Goal: Navigation & Orientation: Find specific page/section

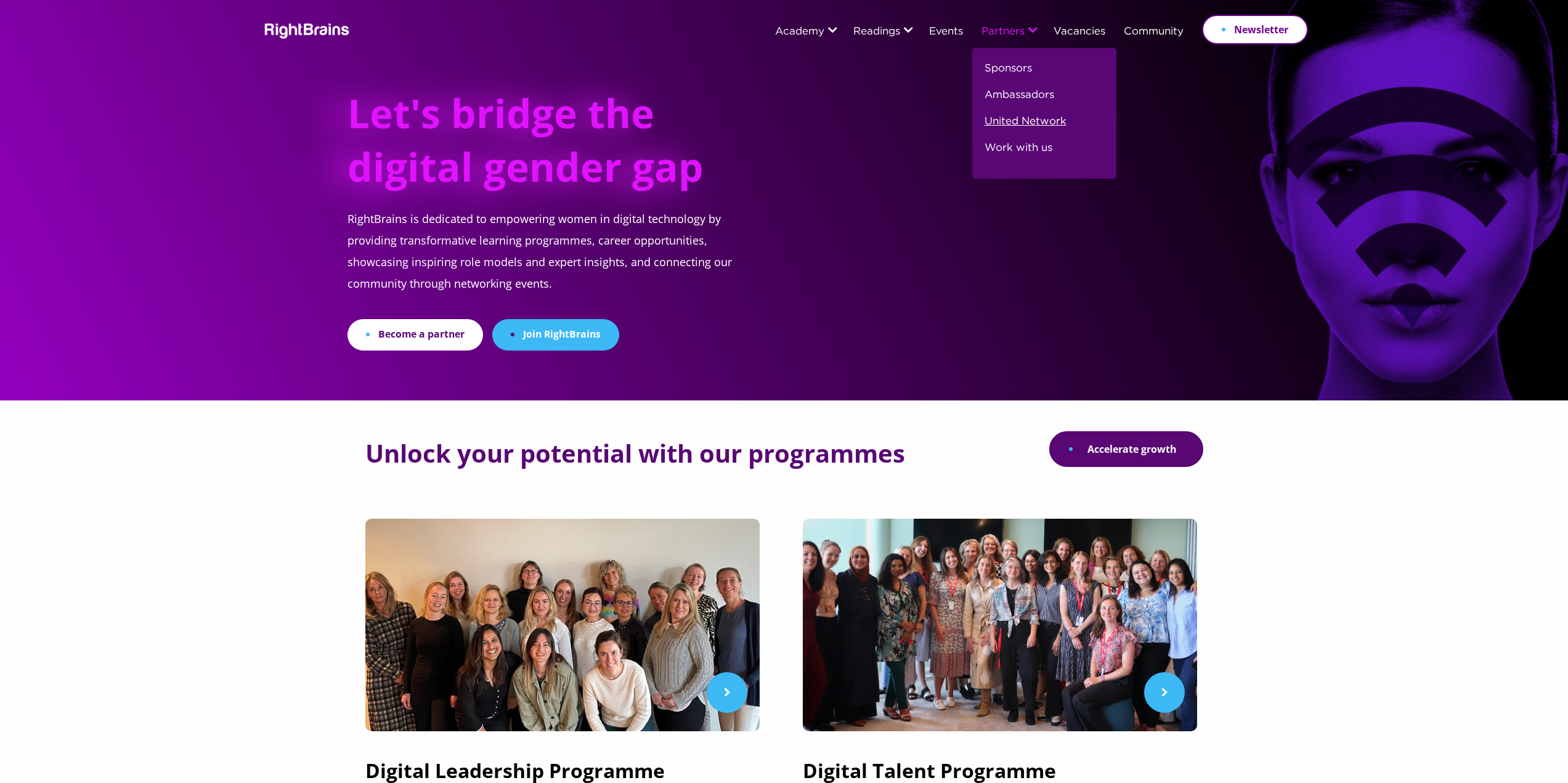
click at [1030, 121] on link "United Network" at bounding box center [1024, 126] width 82 height 27
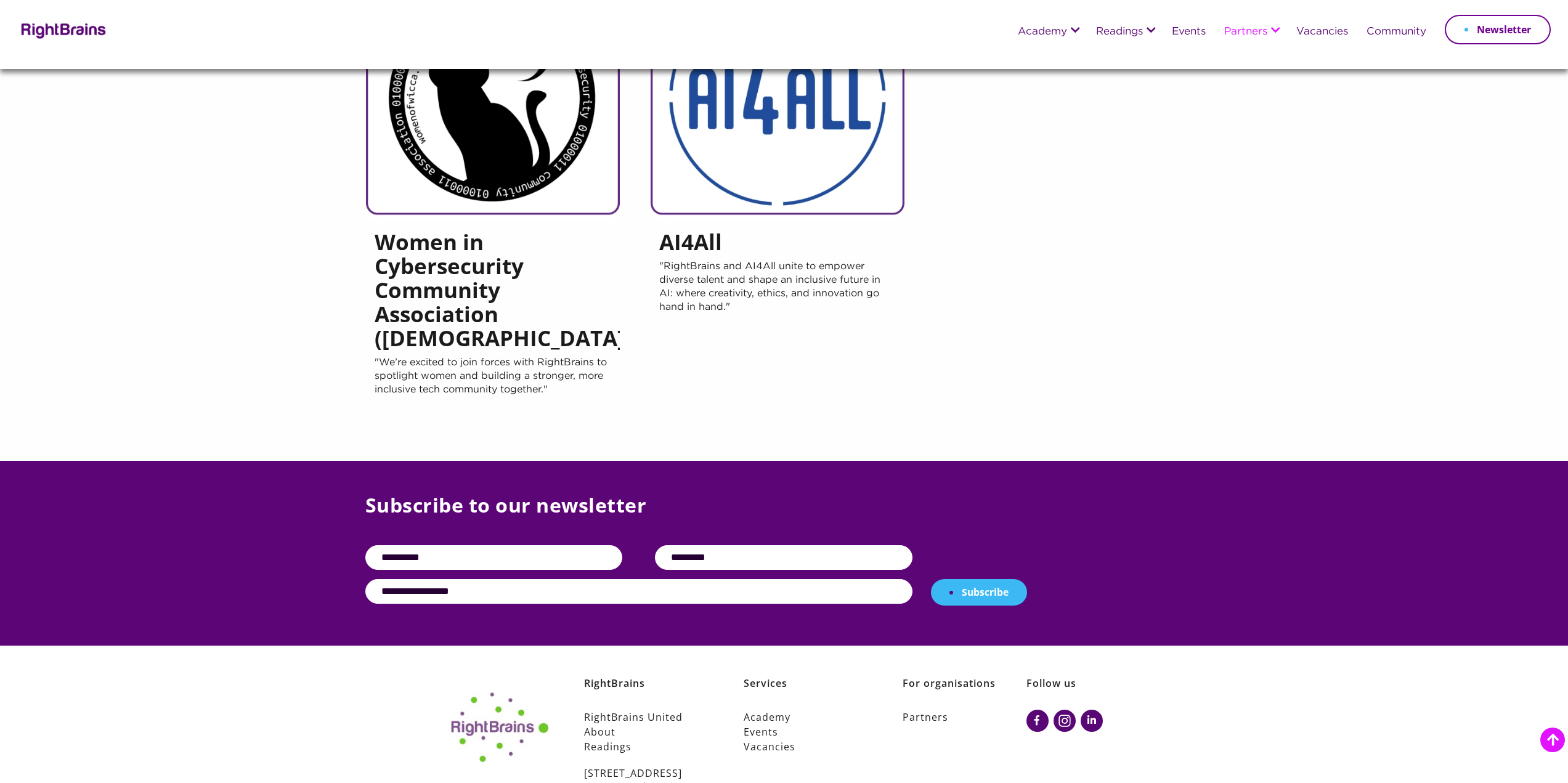
scroll to position [451, 0]
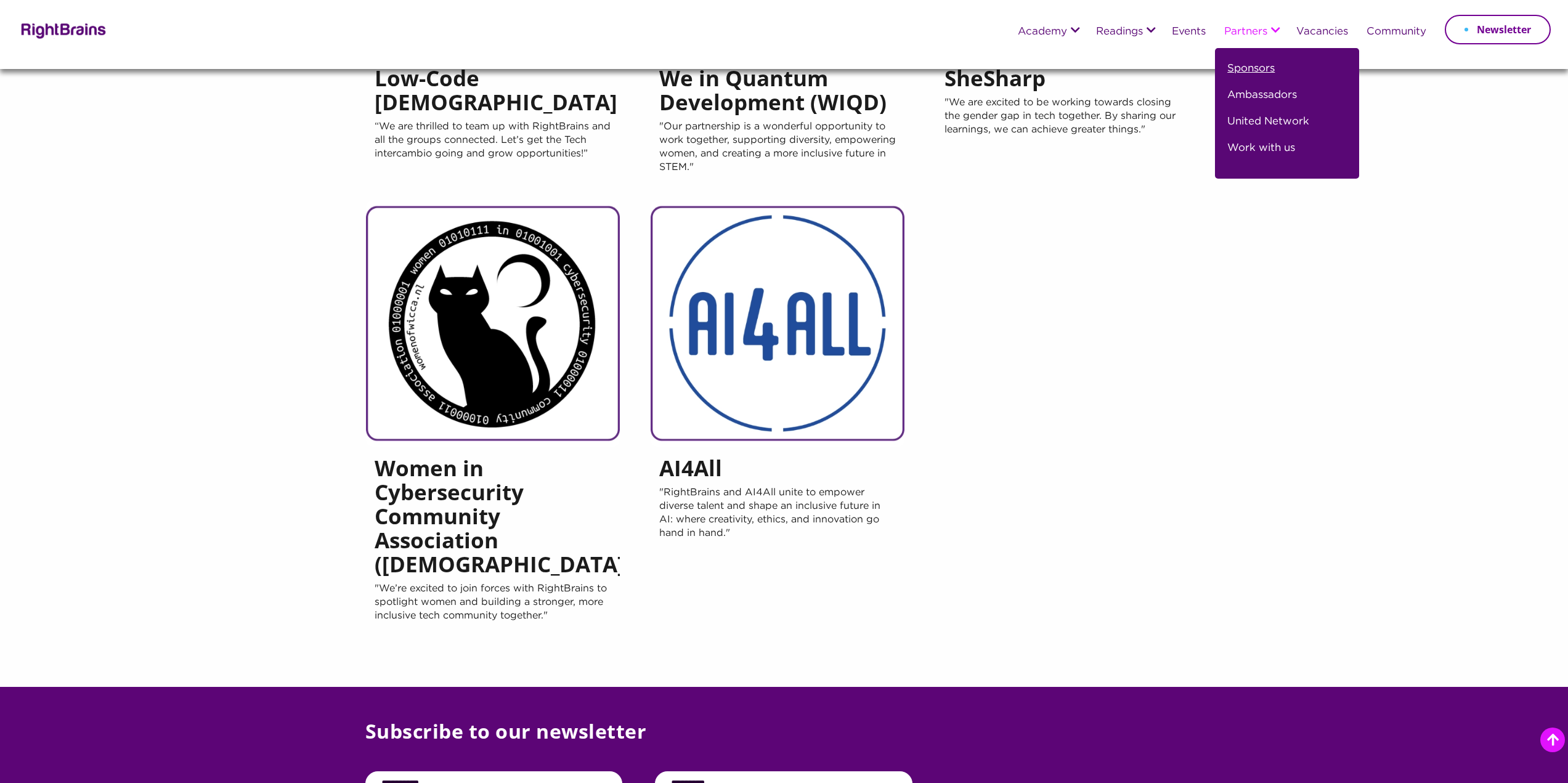
click at [1252, 67] on link "Sponsors" at bounding box center [1251, 73] width 47 height 27
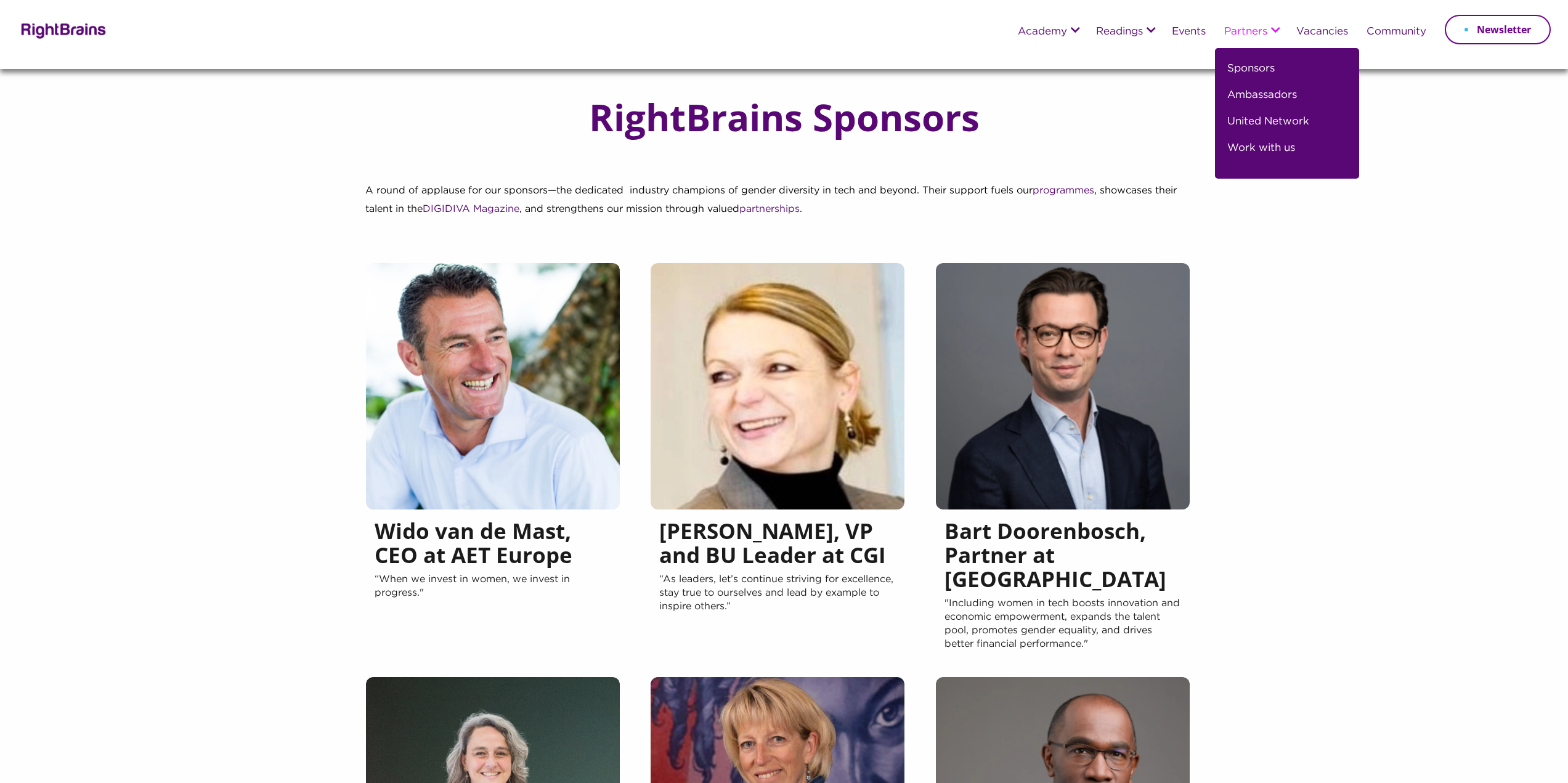
click at [1274, 31] on li "Partners Sponsors Ambassadors United Network Work with us" at bounding box center [1250, 32] width 72 height 33
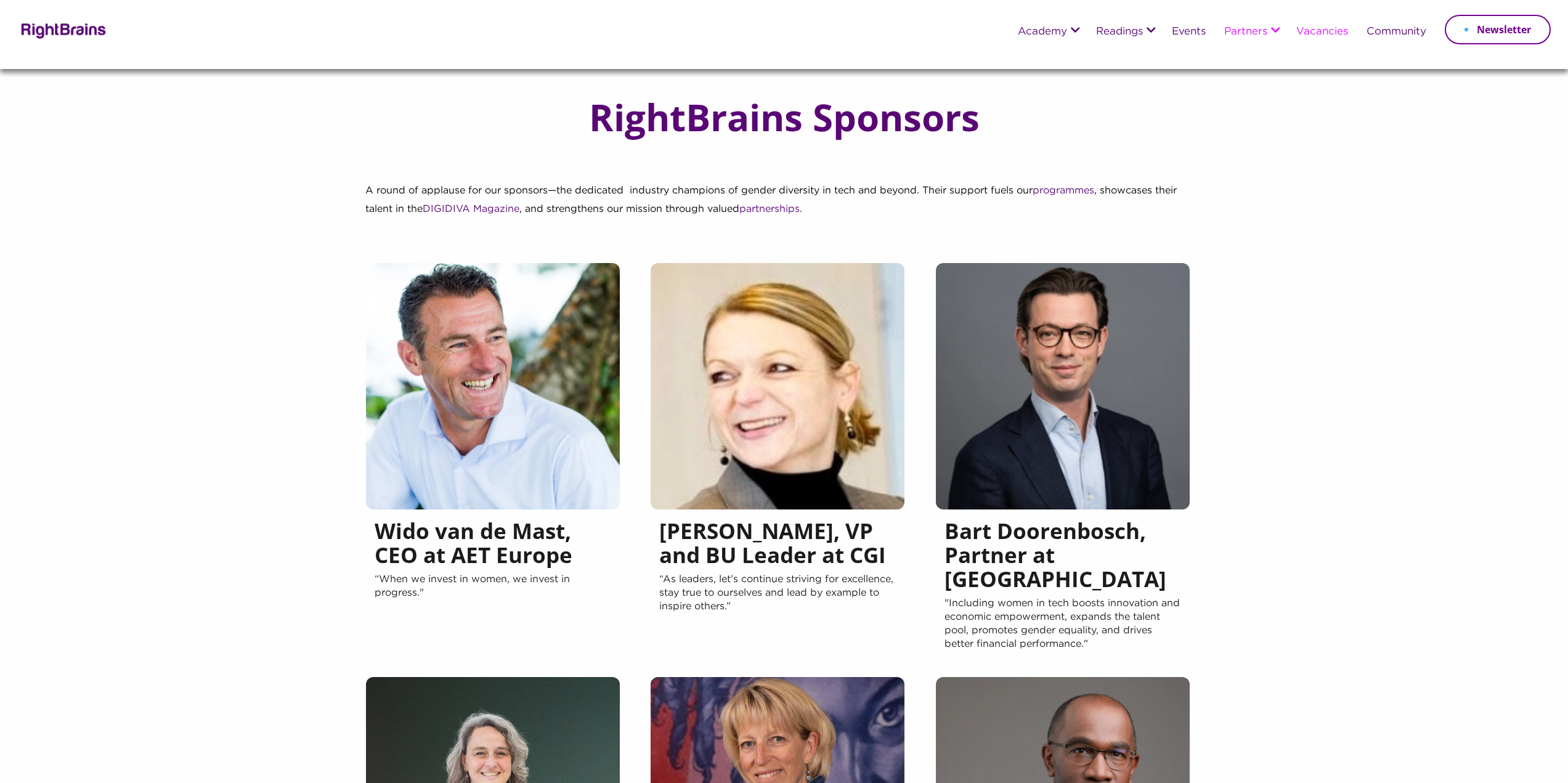
click at [1333, 31] on link "Vacancies" at bounding box center [1322, 32] width 52 height 11
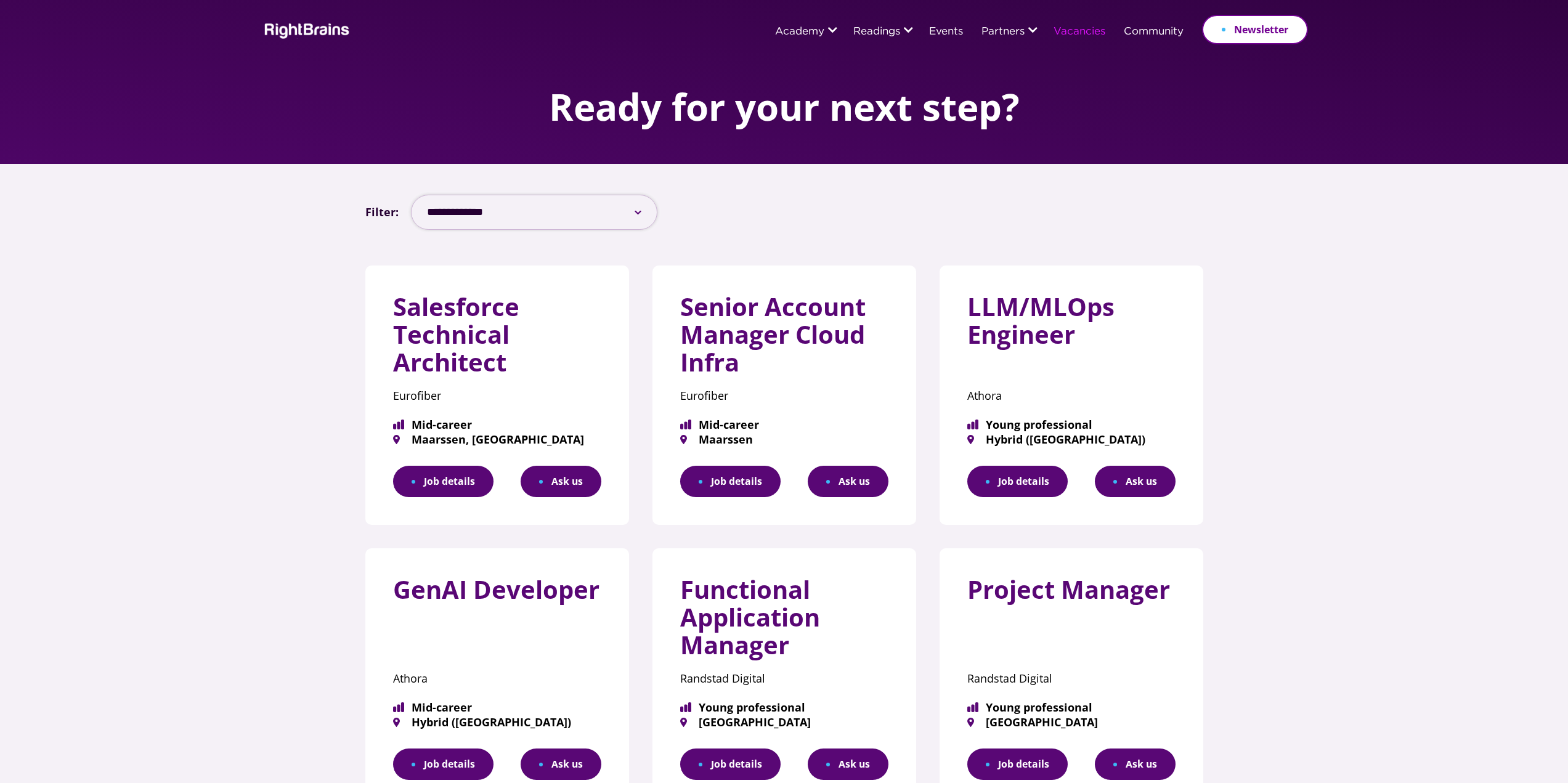
click at [573, 206] on select "**********" at bounding box center [534, 213] width 246 height 35
click at [956, 24] on li "Events" at bounding box center [946, 32] width 52 height 33
click at [952, 29] on link "Events" at bounding box center [946, 32] width 33 height 11
